Goal: Task Accomplishment & Management: Manage account settings

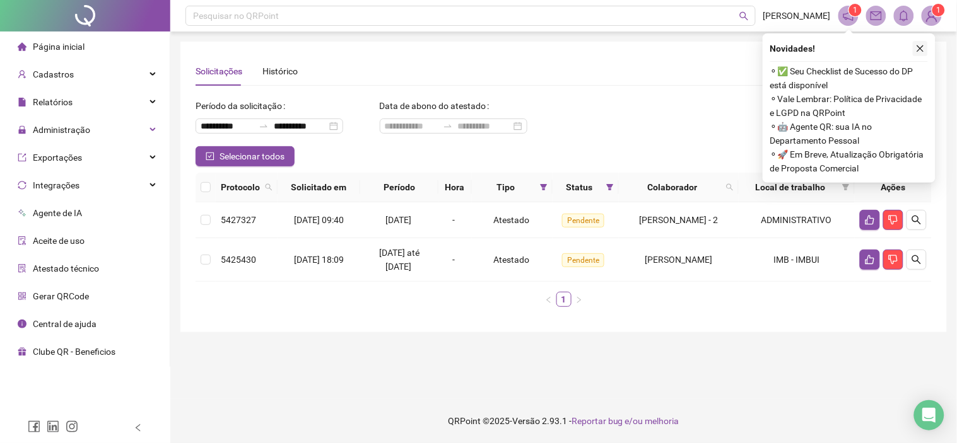
click at [922, 53] on button "button" at bounding box center [919, 48] width 15 height 15
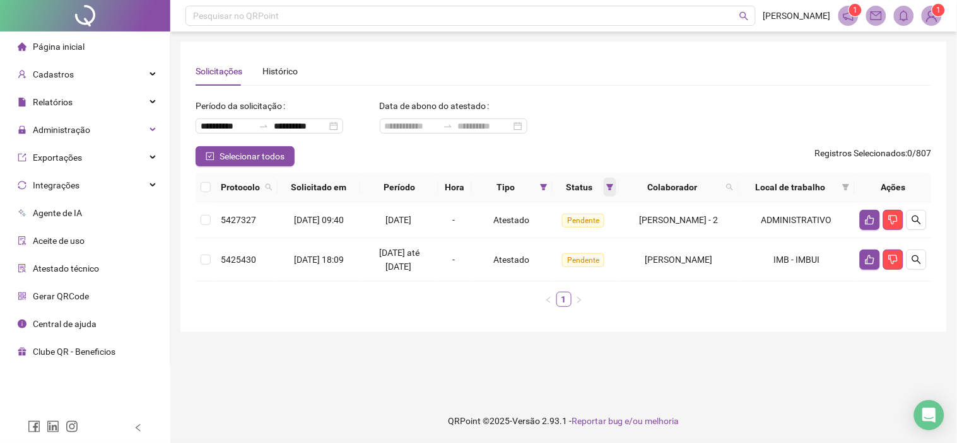
click at [606, 189] on icon "filter" at bounding box center [610, 187] width 8 height 8
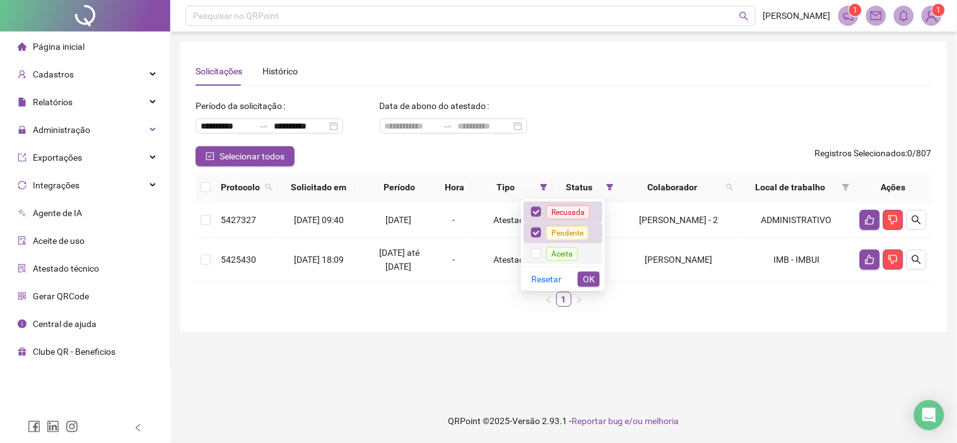
click at [544, 256] on span "Aceita" at bounding box center [562, 253] width 42 height 10
click at [593, 282] on span "OK" at bounding box center [589, 279] width 12 height 14
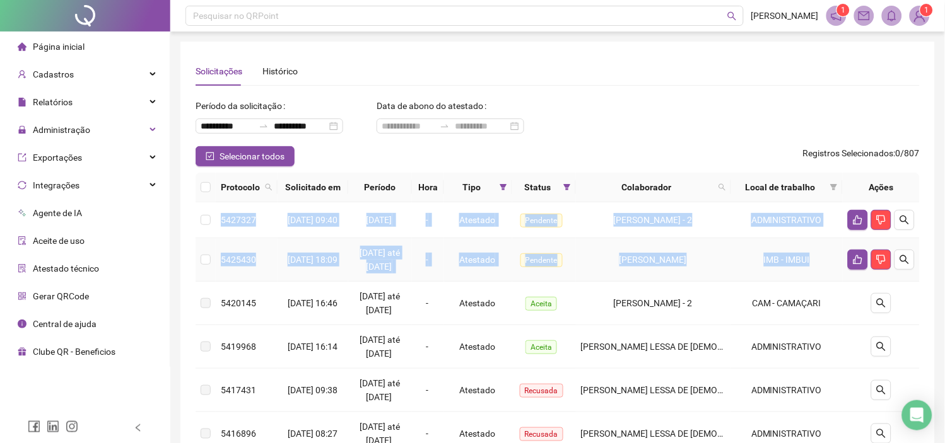
drag, startPoint x: 219, startPoint y: 225, endPoint x: 810, endPoint y: 300, distance: 594.9
copy tbody "5427327 [DATE] 09:40 18/09/2025 - Atestado Pendente [PERSON_NAME][GEOGRAPHIC_DA…"
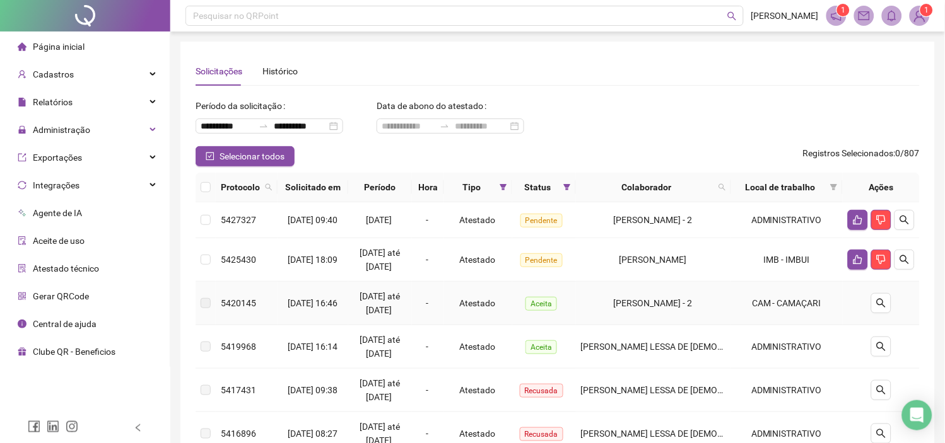
click at [443, 325] on td "-" at bounding box center [428, 304] width 32 height 44
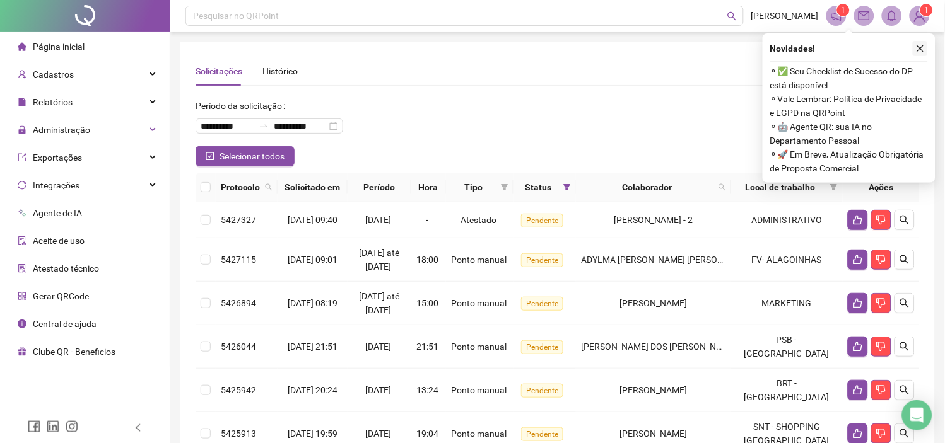
click at [917, 47] on icon "close" at bounding box center [920, 48] width 7 height 7
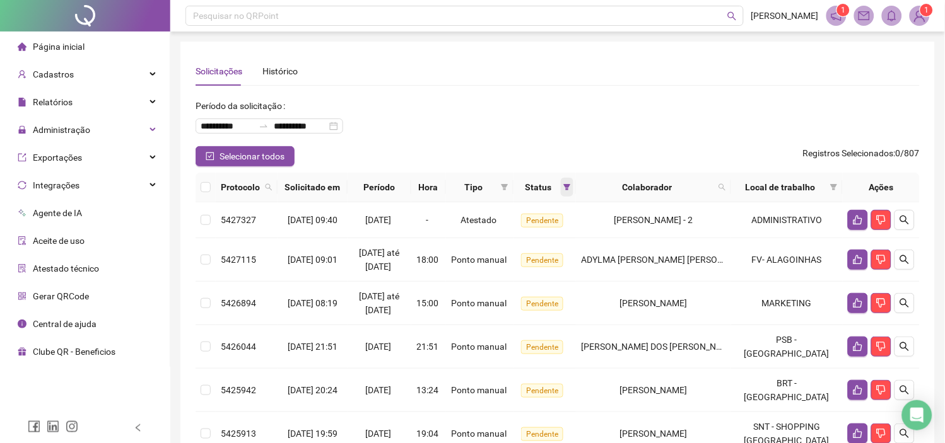
click at [571, 188] on icon "filter" at bounding box center [567, 187] width 8 height 8
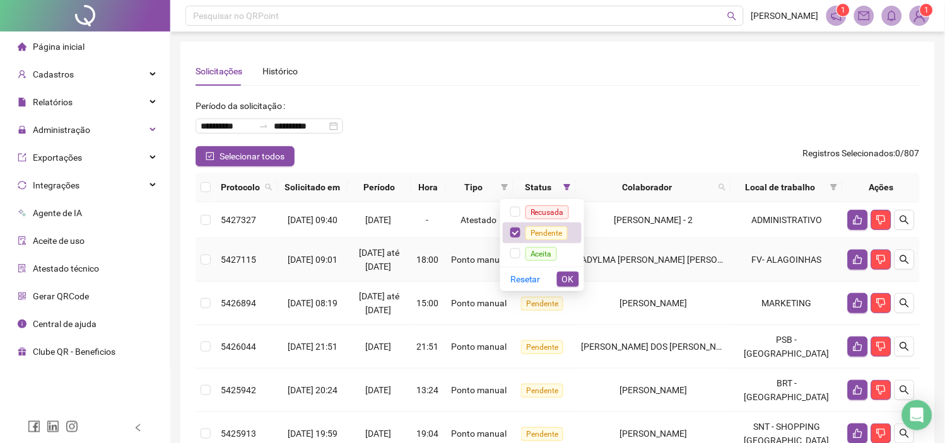
click at [457, 253] on td "Ponto manual" at bounding box center [480, 260] width 68 height 44
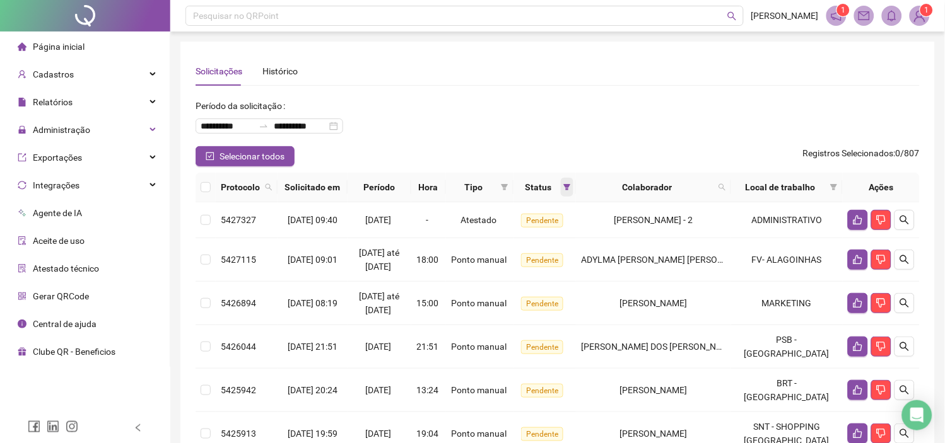
click at [573, 192] on span at bounding box center [567, 187] width 13 height 19
click at [508, 188] on icon "filter" at bounding box center [505, 187] width 8 height 8
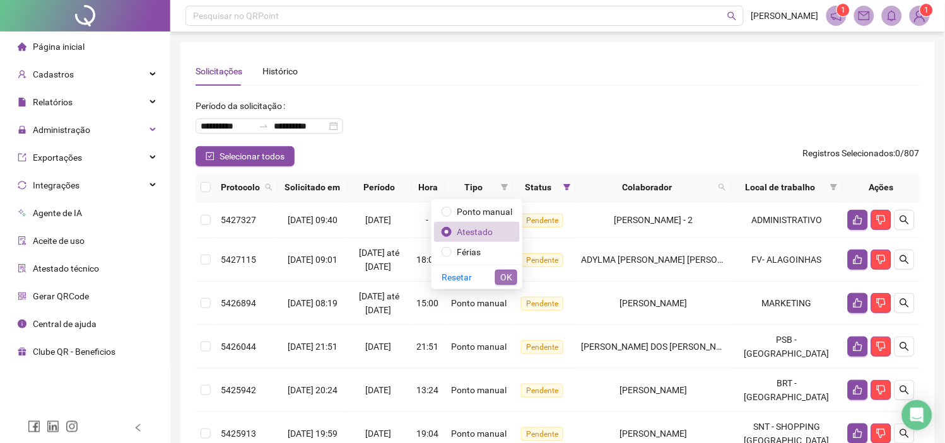
click at [502, 276] on span "OK" at bounding box center [506, 278] width 12 height 14
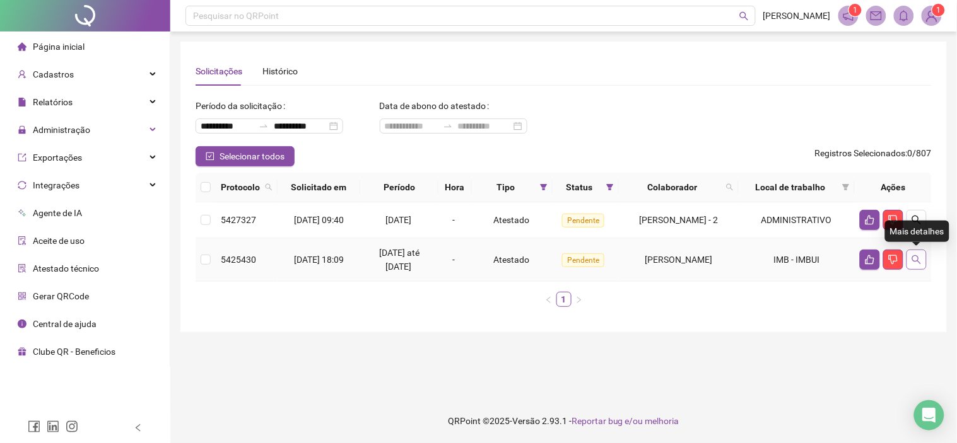
click at [918, 262] on icon "search" at bounding box center [916, 259] width 9 height 9
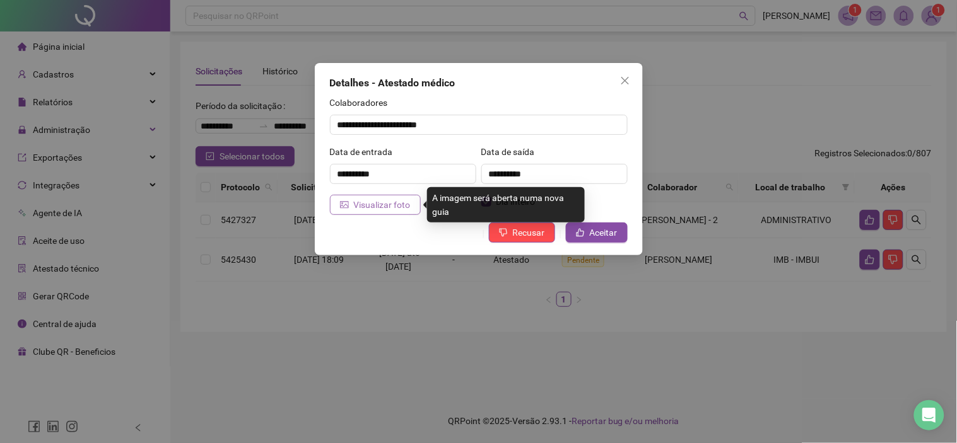
click at [390, 205] on span "Visualizar foto" at bounding box center [382, 205] width 57 height 14
click at [391, 205] on span "Visualizar foto" at bounding box center [382, 205] width 57 height 14
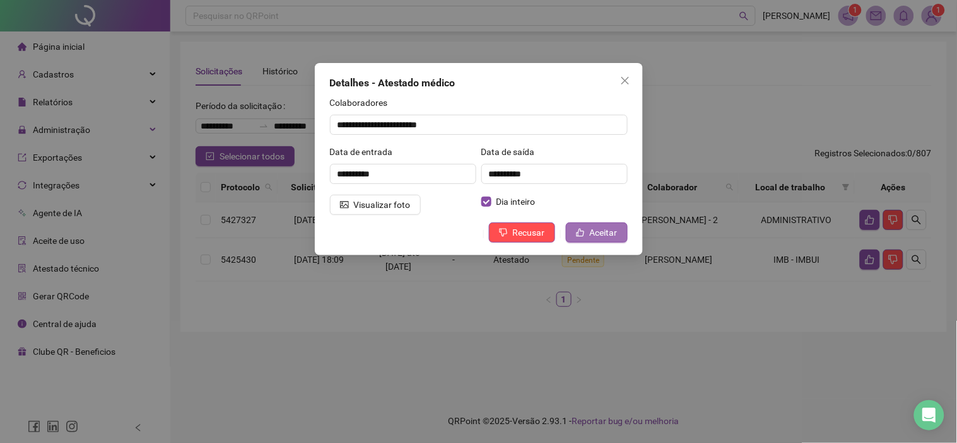
click at [599, 234] on span "Aceitar" at bounding box center [604, 233] width 28 height 14
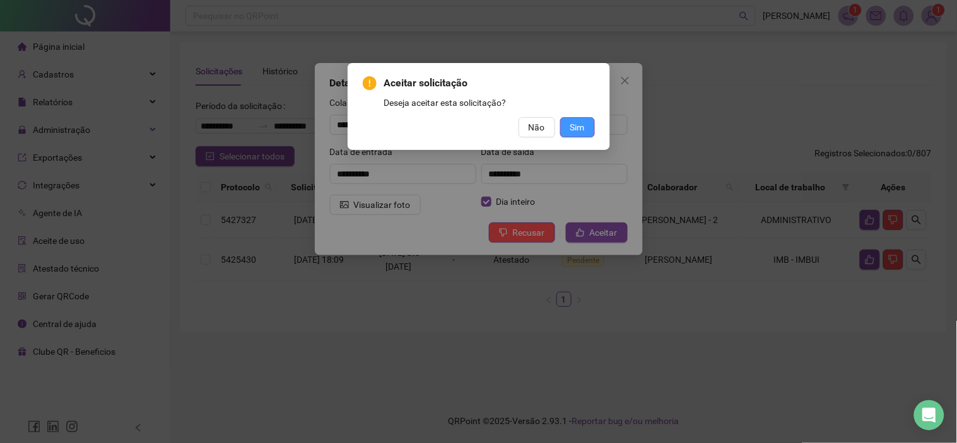
click at [585, 125] on button "Sim" at bounding box center [577, 127] width 35 height 20
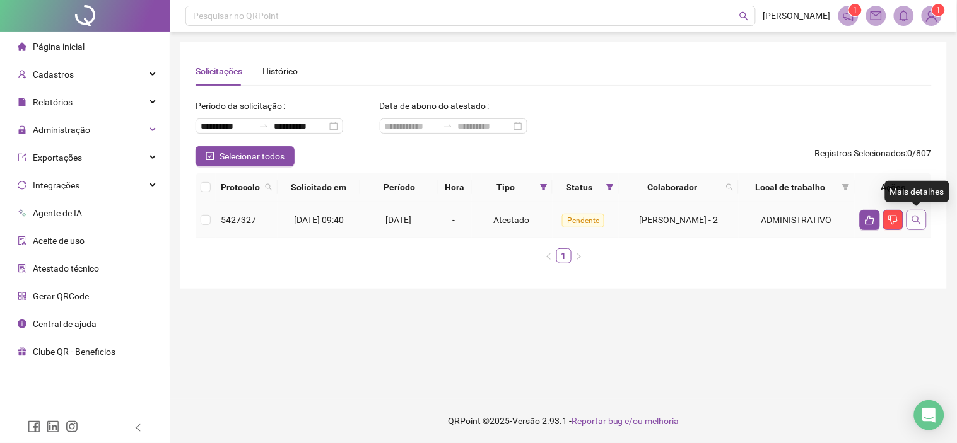
click at [912, 218] on icon "search" at bounding box center [916, 220] width 10 height 10
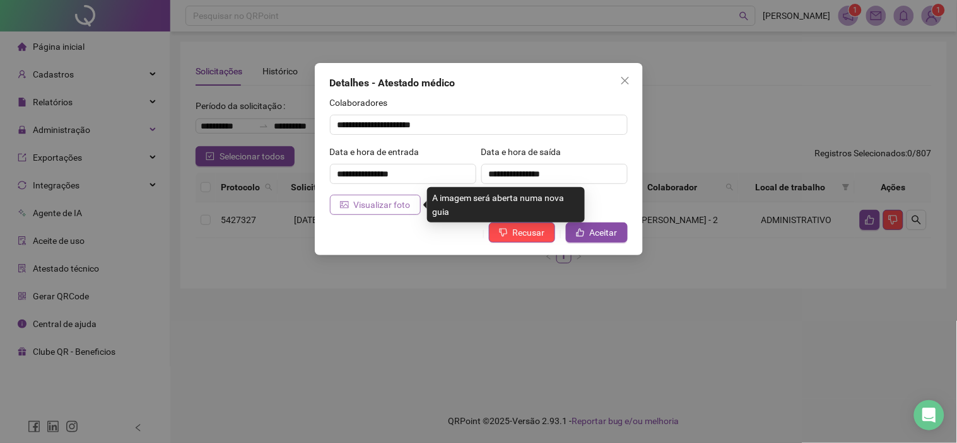
click at [381, 210] on span "Visualizar foto" at bounding box center [382, 205] width 57 height 14
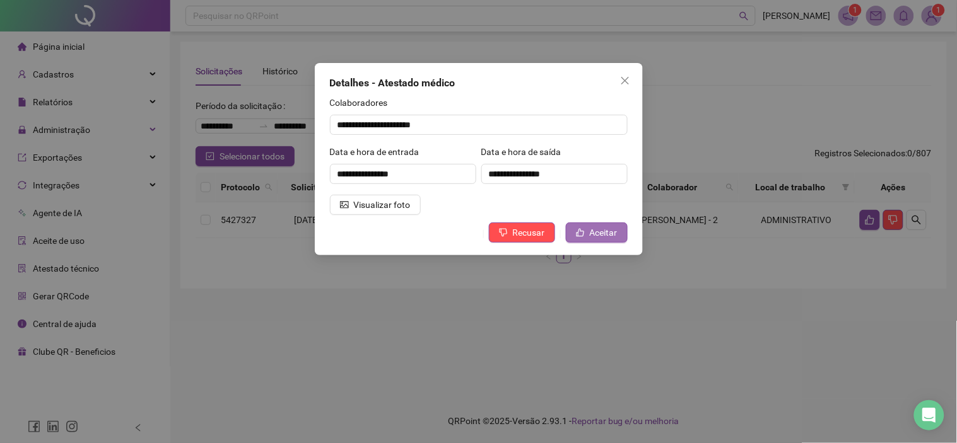
click at [602, 234] on span "Aceitar" at bounding box center [604, 233] width 28 height 14
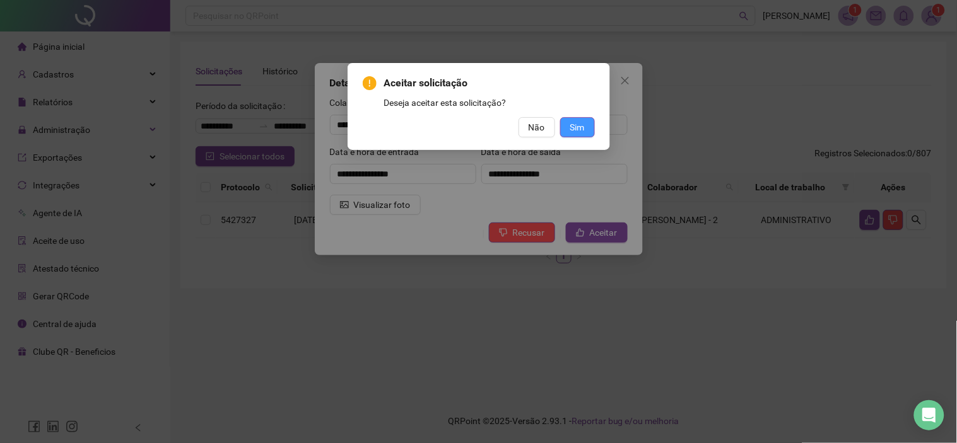
click at [575, 124] on span "Sim" at bounding box center [577, 127] width 15 height 14
